Goal: Task Accomplishment & Management: Manage account settings

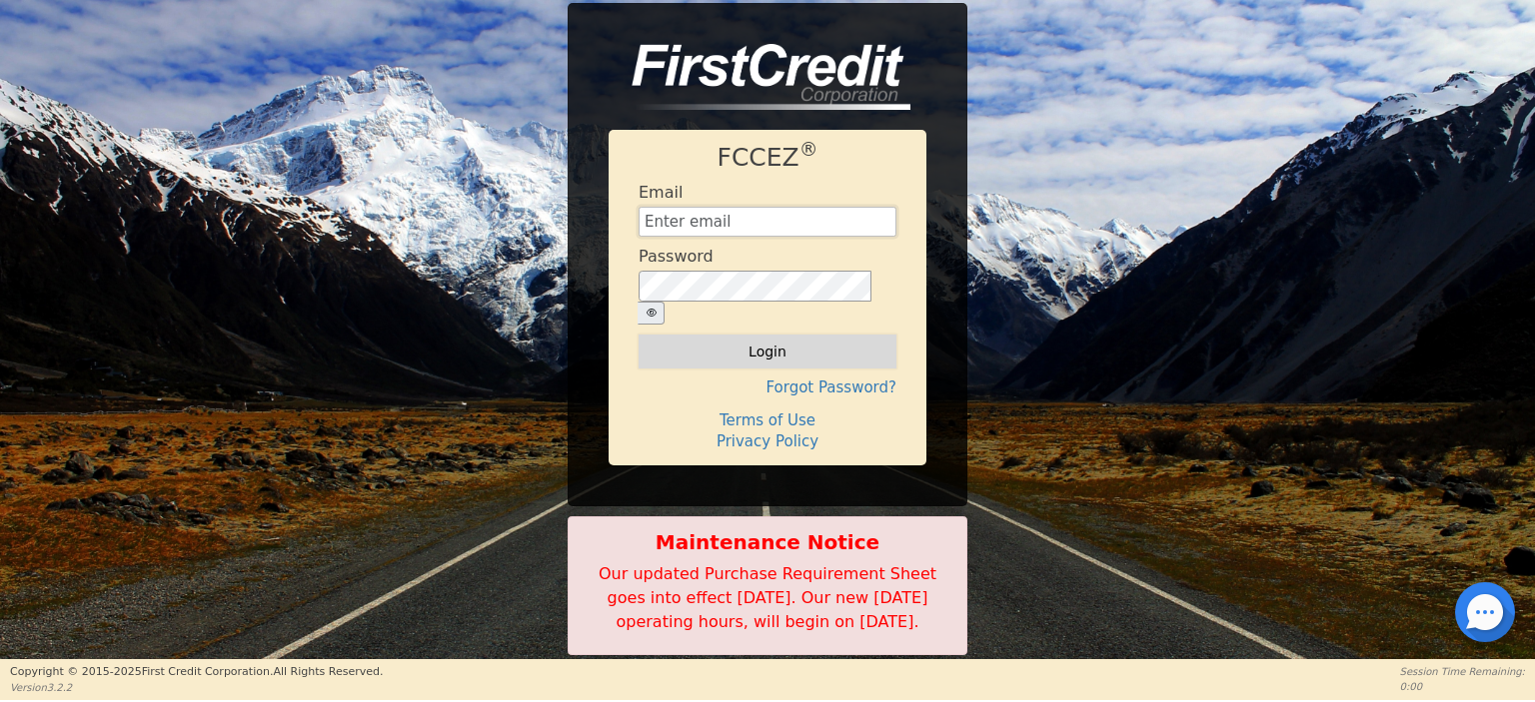
type input "[EMAIL_ADDRESS][DOMAIN_NAME]"
click at [765, 335] on button "Login" at bounding box center [767, 352] width 258 height 34
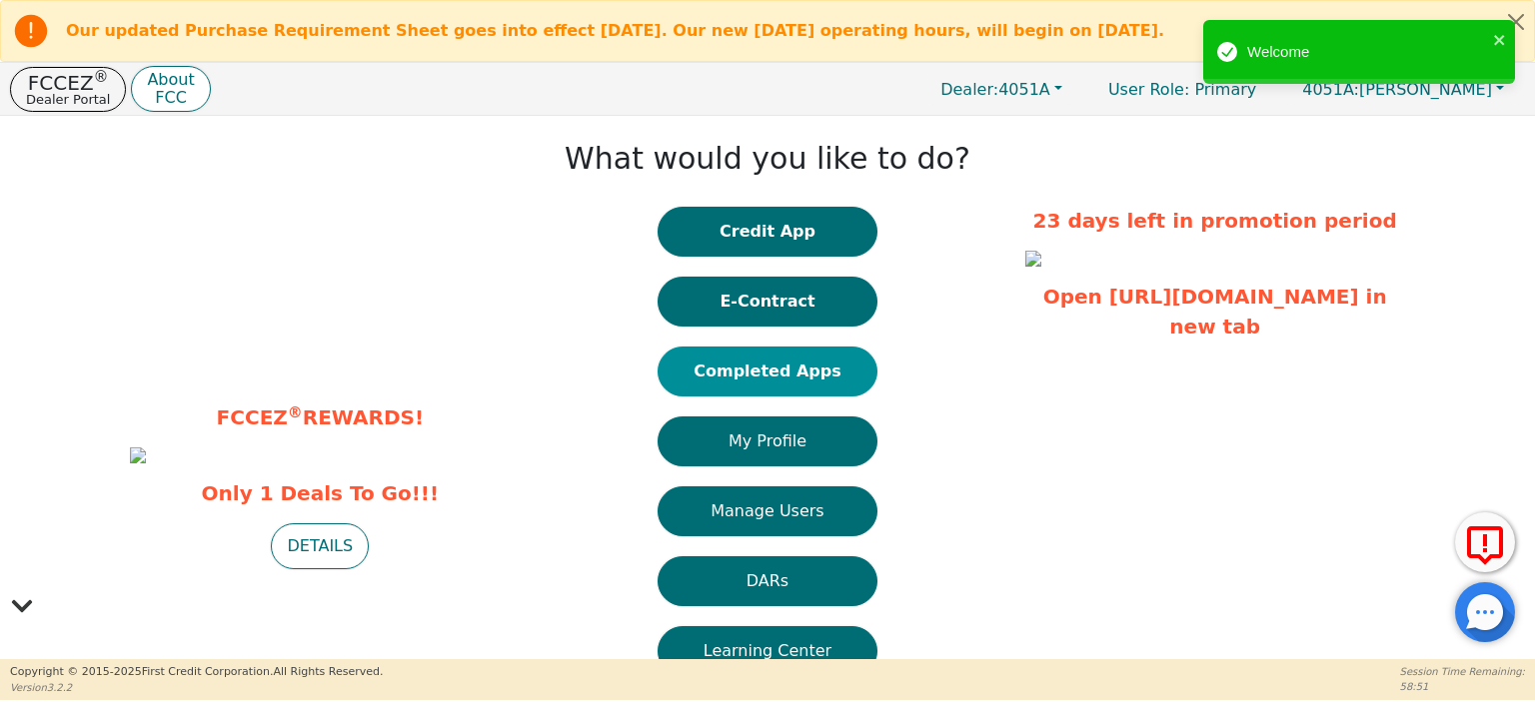
click at [755, 367] on button "Completed Apps" at bounding box center [767, 372] width 220 height 50
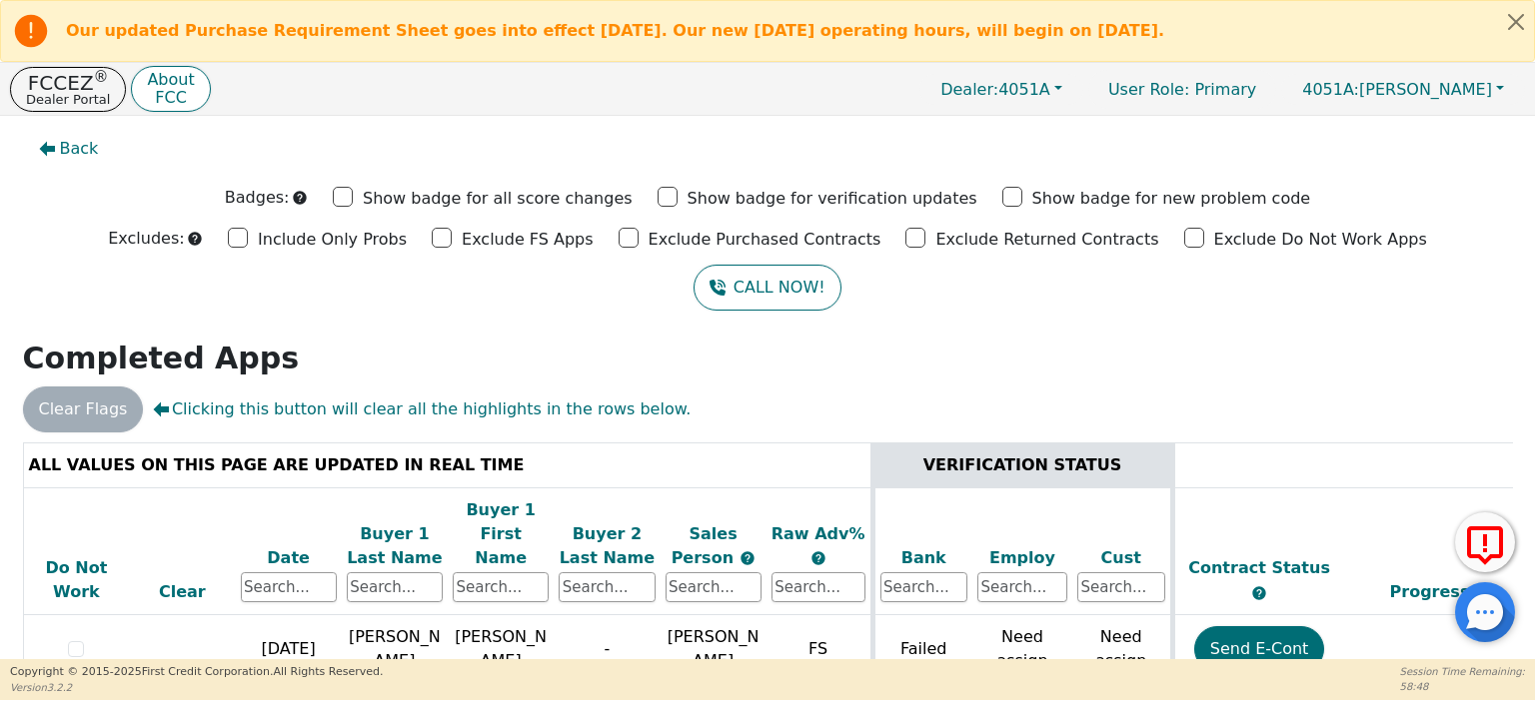
scroll to position [200, 0]
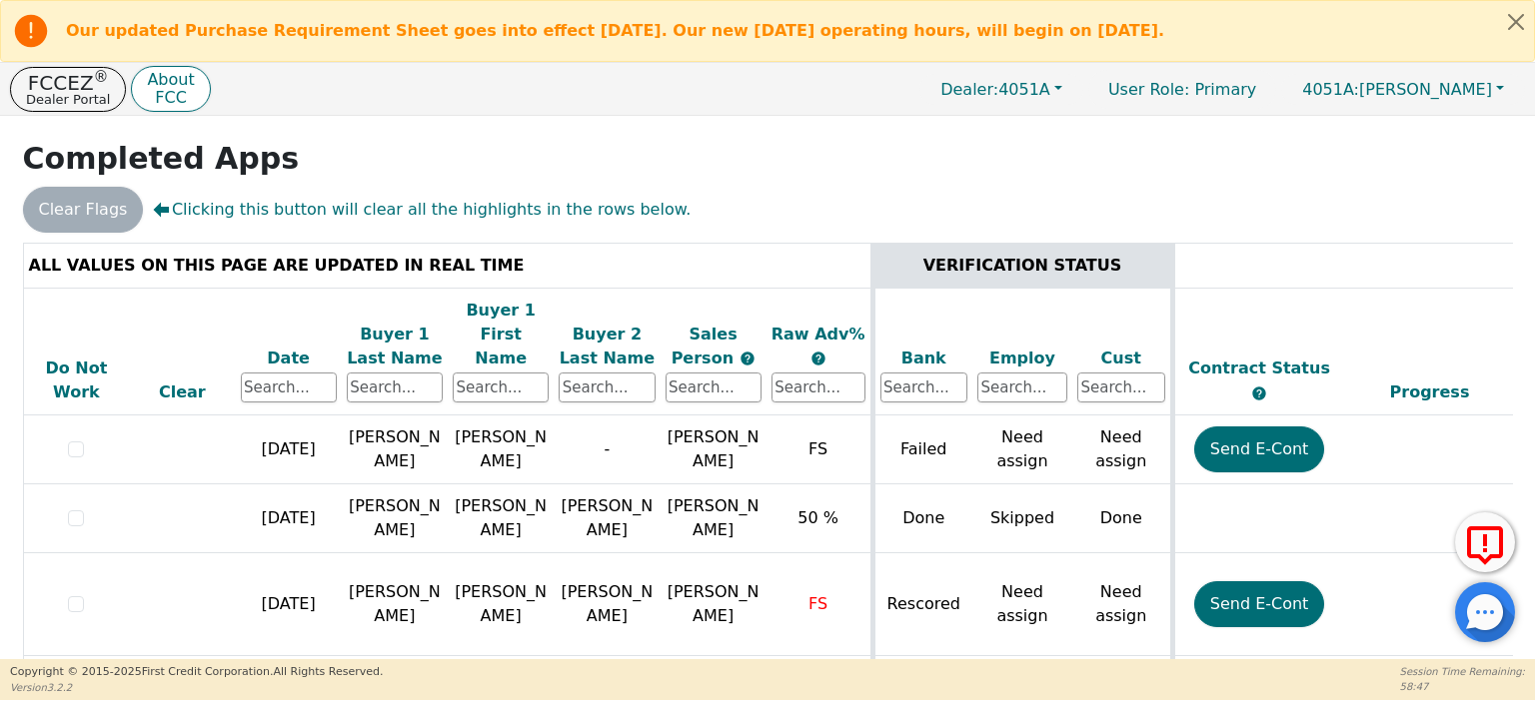
click at [296, 347] on div "Date" at bounding box center [289, 359] width 96 height 24
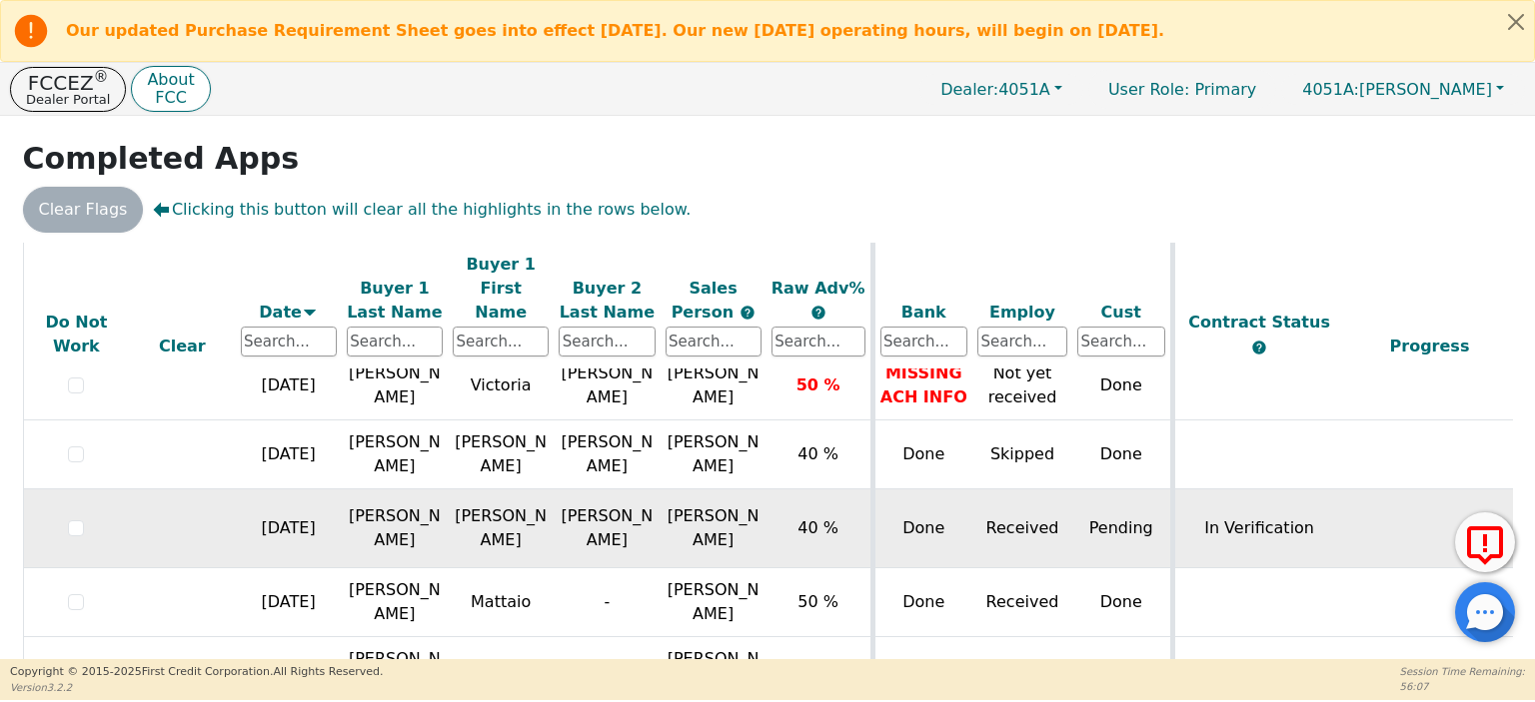
scroll to position [300, 0]
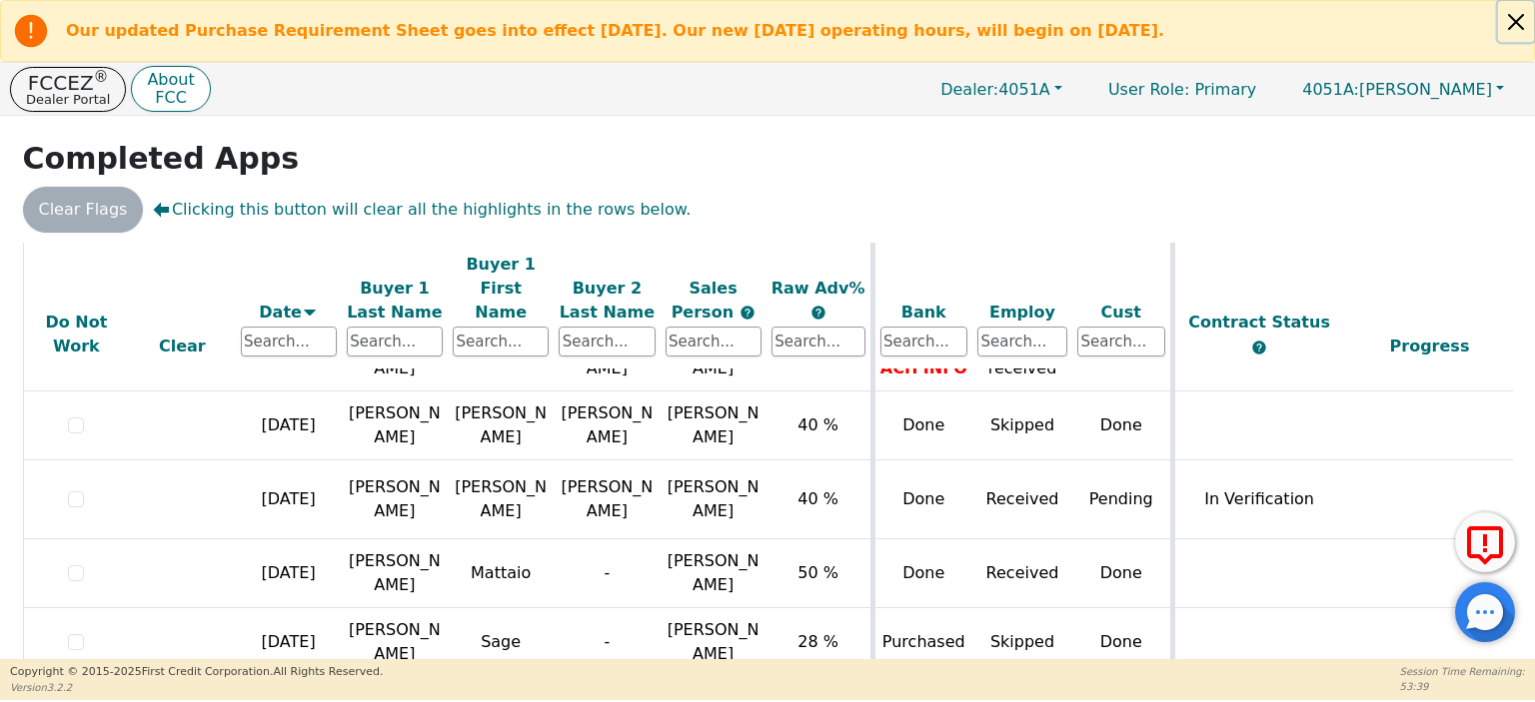
click at [1515, 27] on button "Close alert" at bounding box center [1516, 21] width 36 height 41
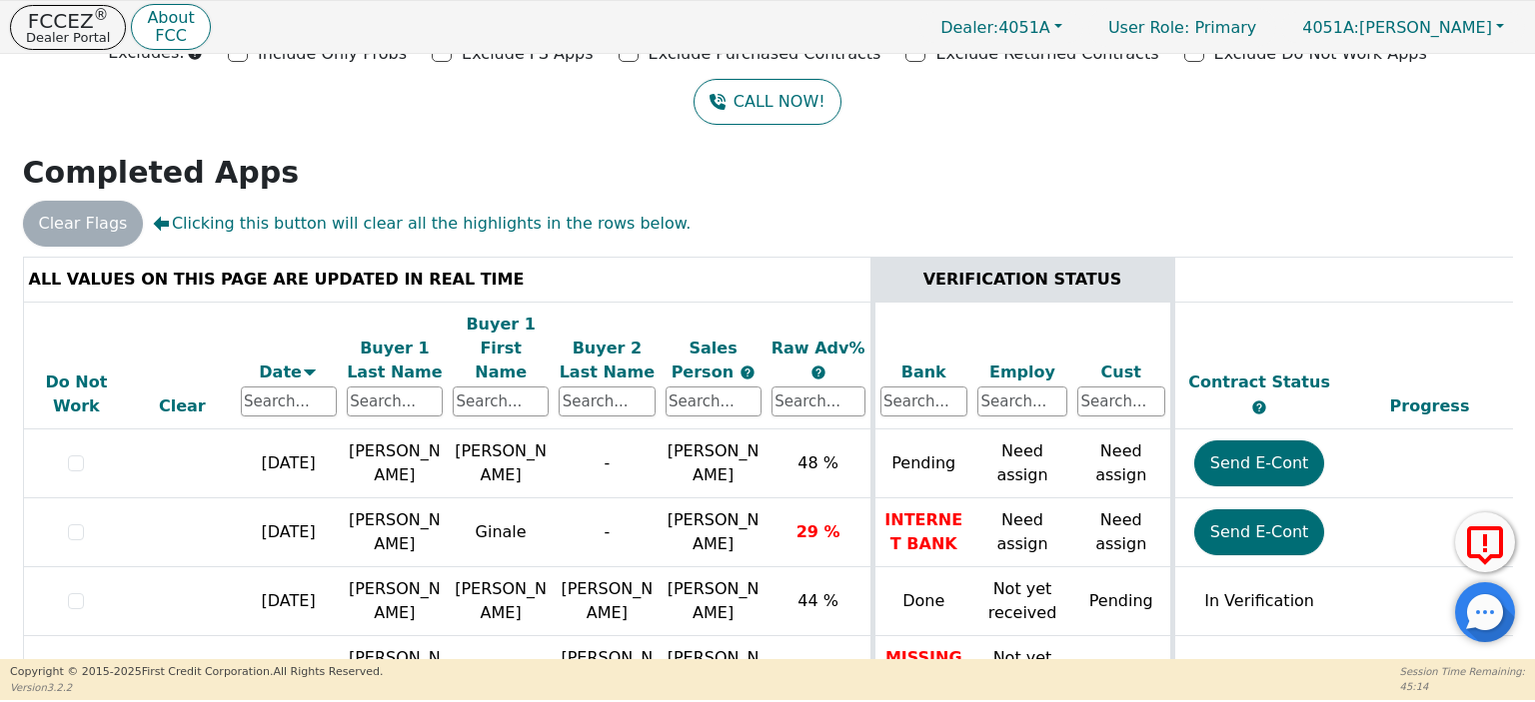
scroll to position [146, 0]
